Goal: Navigation & Orientation: Find specific page/section

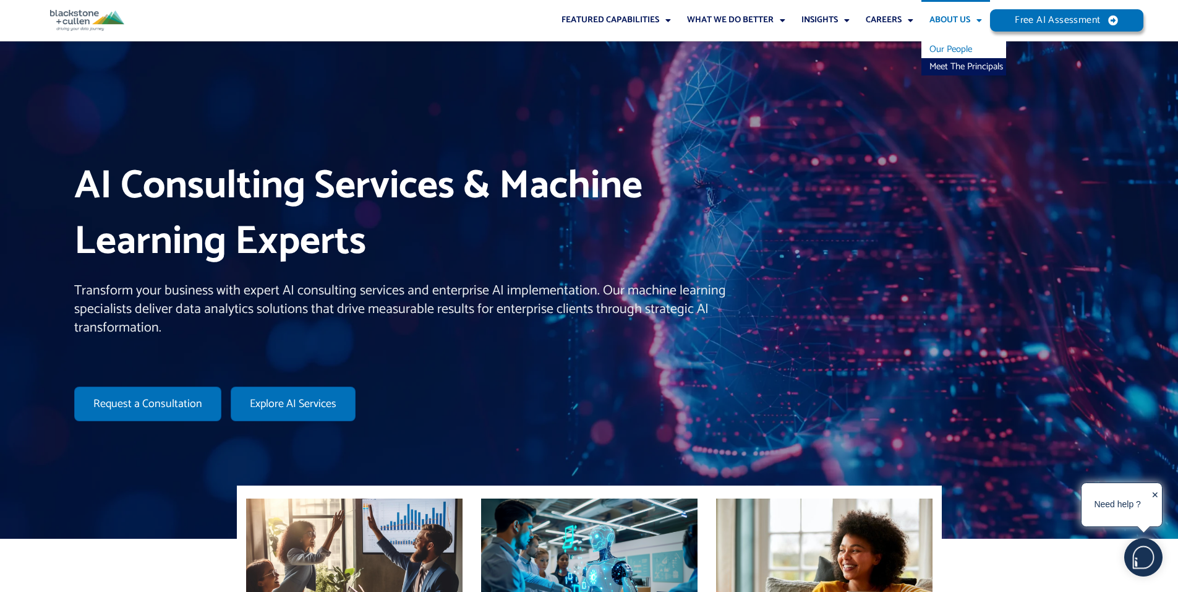
click at [938, 44] on link "Our People" at bounding box center [964, 49] width 85 height 17
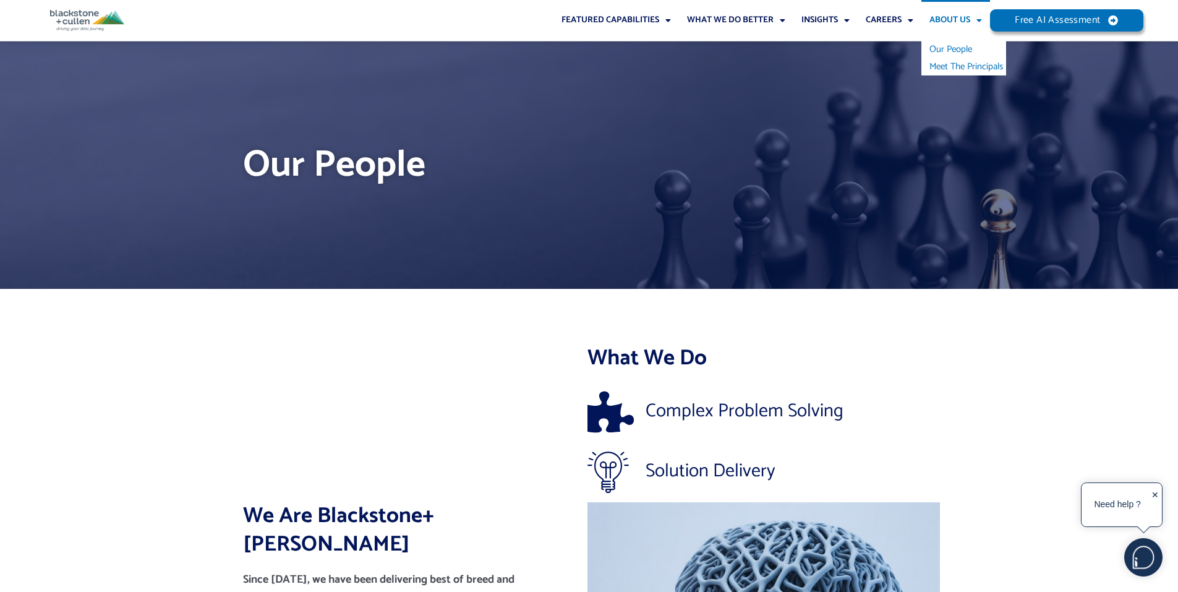
click at [947, 64] on link "Meet The Principals" at bounding box center [964, 66] width 85 height 17
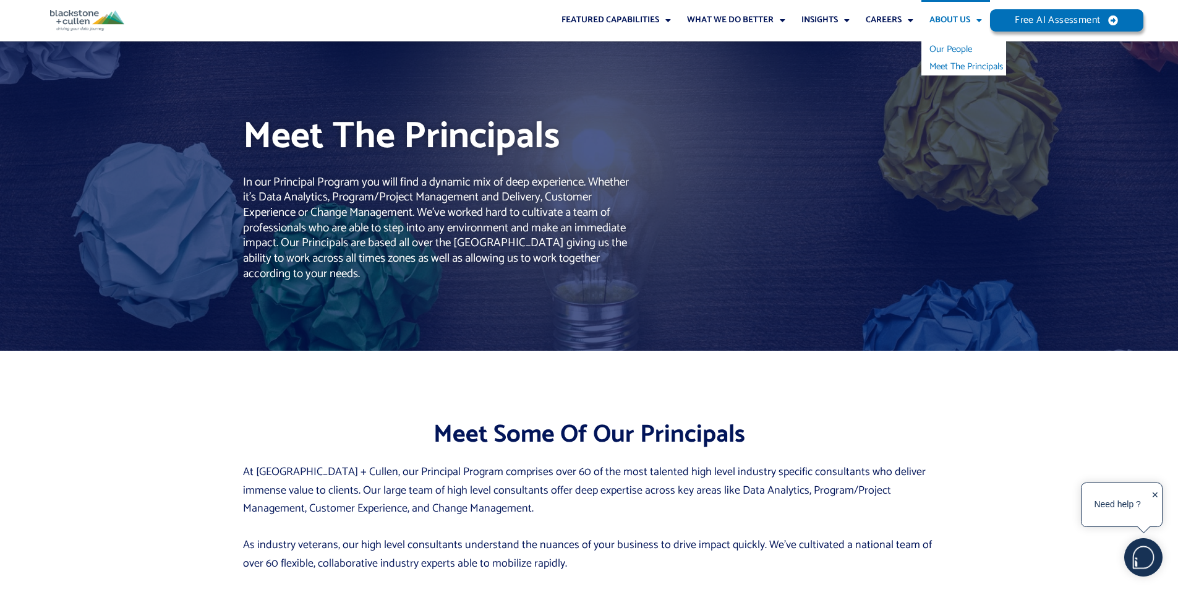
click at [943, 43] on link "Our People" at bounding box center [964, 49] width 85 height 17
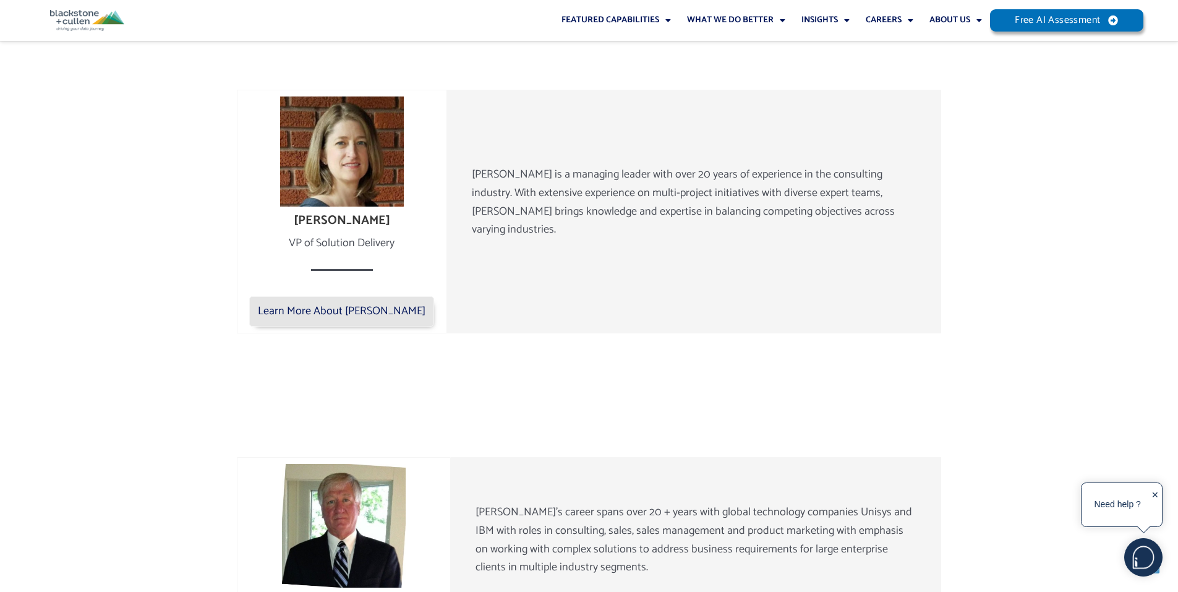
scroll to position [1670, 0]
